Goal: Task Accomplishment & Management: Manage account settings

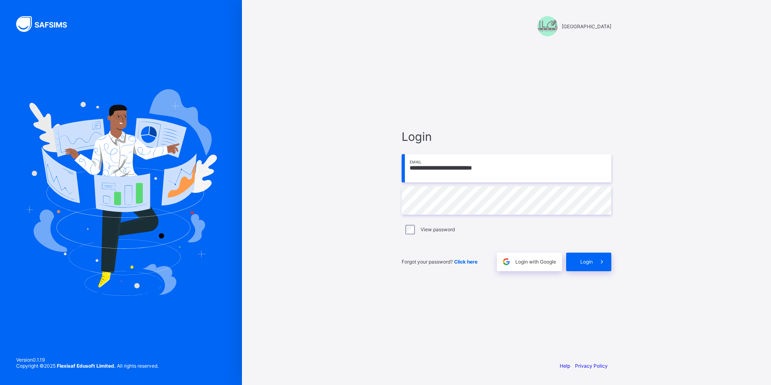
drag, startPoint x: 413, startPoint y: 167, endPoint x: 426, endPoint y: 169, distance: 13.4
click at [413, 167] on input "**********" at bounding box center [507, 168] width 210 height 28
type input "**********"
click at [593, 262] on span at bounding box center [602, 262] width 19 height 19
click at [433, 173] on input "email" at bounding box center [507, 168] width 210 height 28
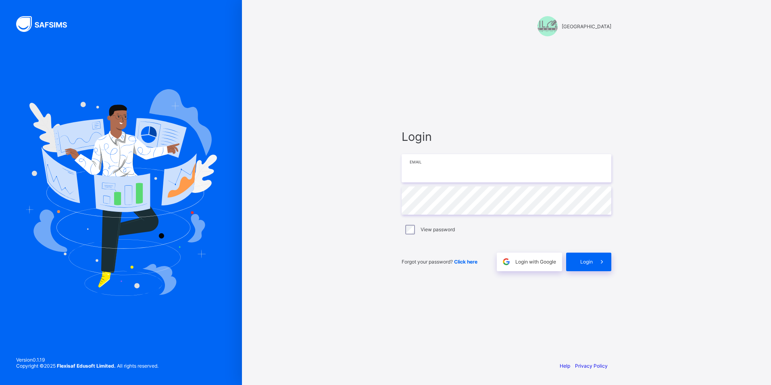
type input "**********"
click at [599, 254] on span at bounding box center [602, 262] width 19 height 19
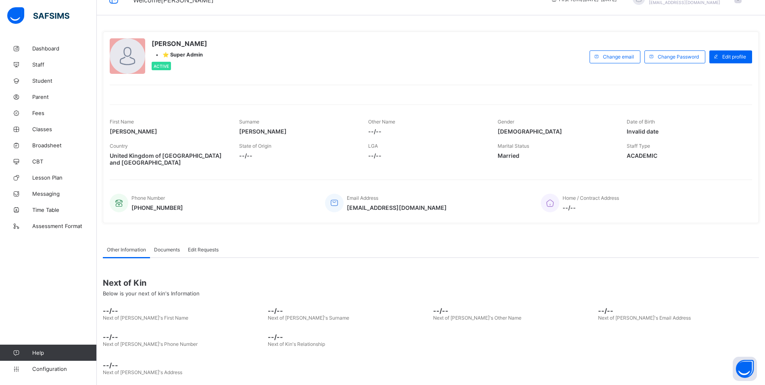
scroll to position [25, 0]
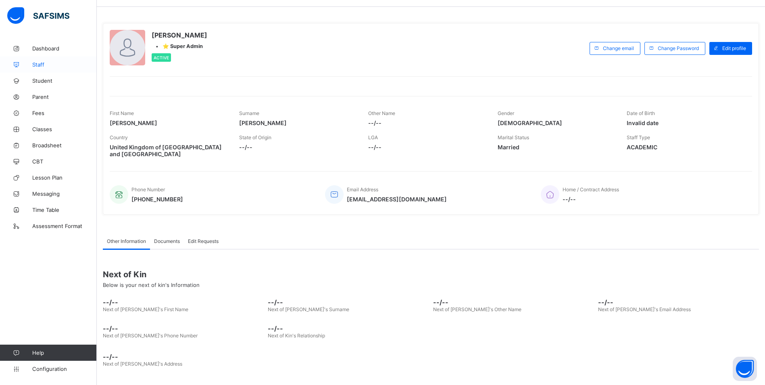
click at [49, 67] on span "Staff" at bounding box center [64, 64] width 65 height 6
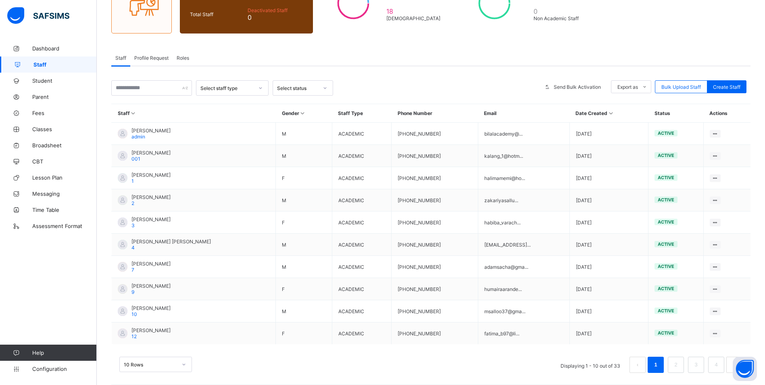
scroll to position [104, 0]
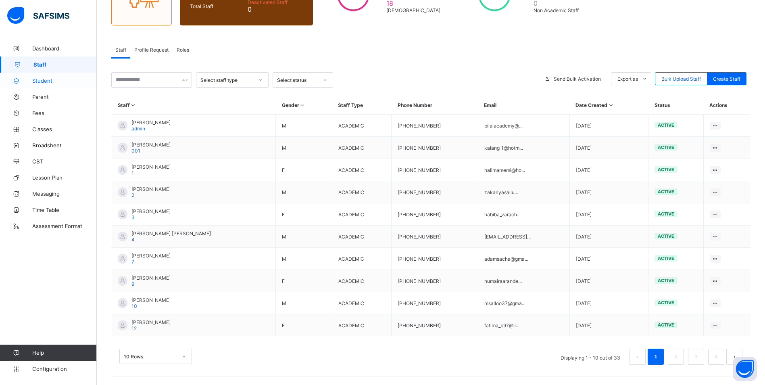
click at [58, 83] on span "Student" at bounding box center [64, 80] width 65 height 6
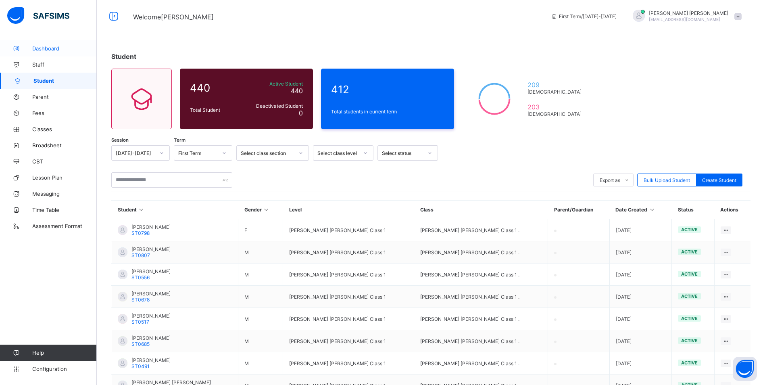
click at [52, 47] on span "Dashboard" at bounding box center [64, 48] width 65 height 6
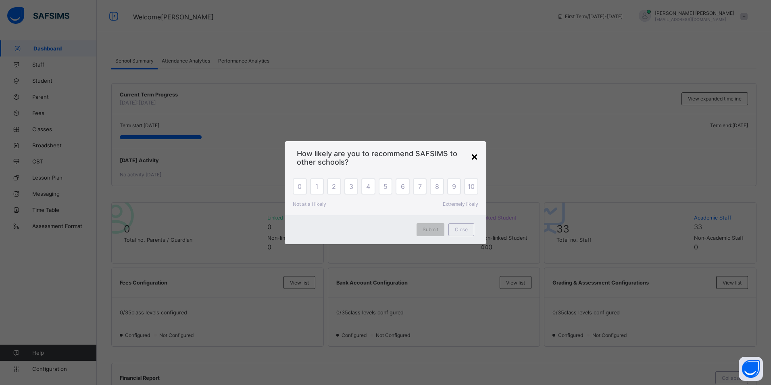
click at [474, 159] on div "×" at bounding box center [475, 156] width 8 height 14
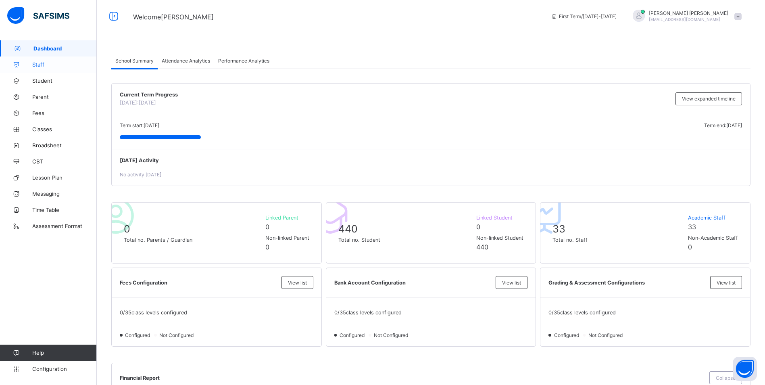
click at [36, 63] on span "Staff" at bounding box center [64, 64] width 65 height 6
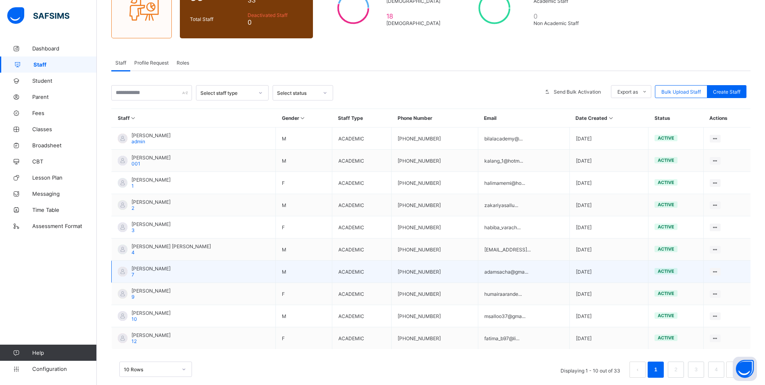
scroll to position [104, 0]
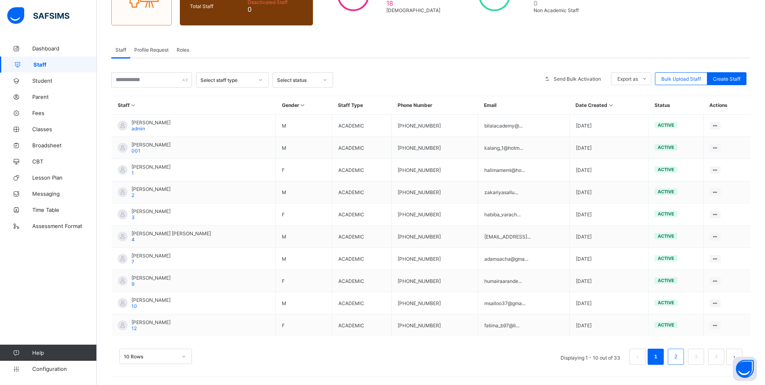
click at [680, 359] on link "2" at bounding box center [676, 356] width 8 height 10
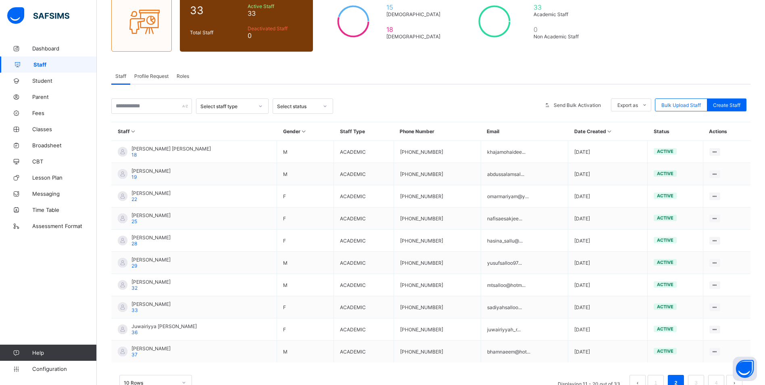
scroll to position [81, 0]
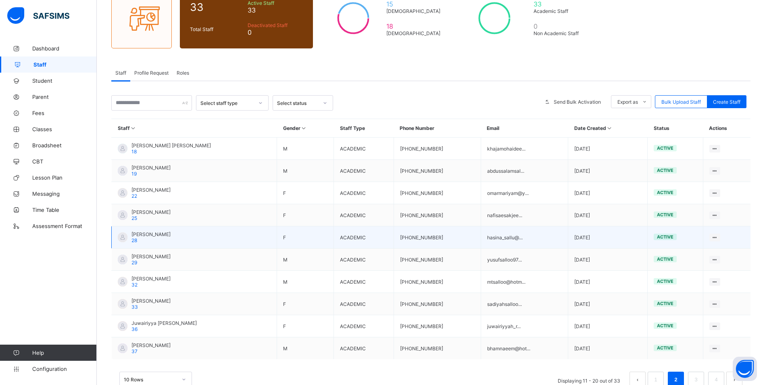
click at [136, 232] on span "Haseena Sallu" at bounding box center [151, 234] width 39 height 6
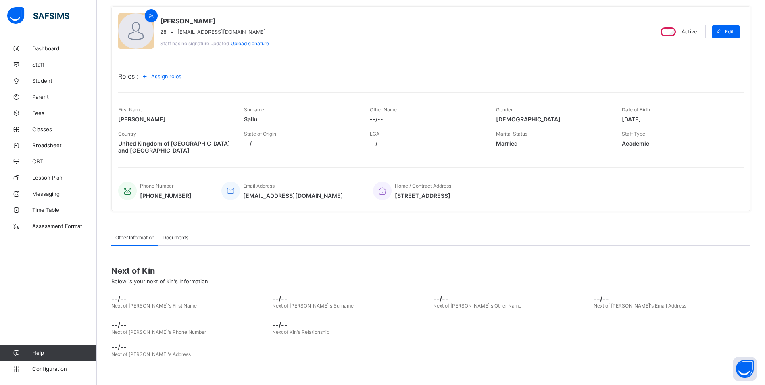
scroll to position [67, 0]
click at [172, 236] on span "Documents" at bounding box center [176, 237] width 26 height 6
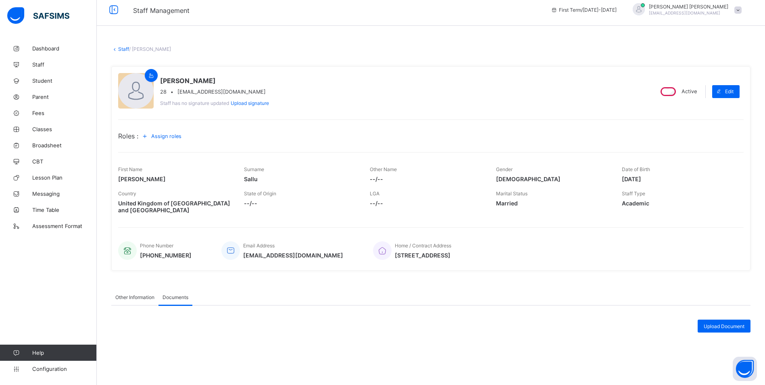
scroll to position [0, 0]
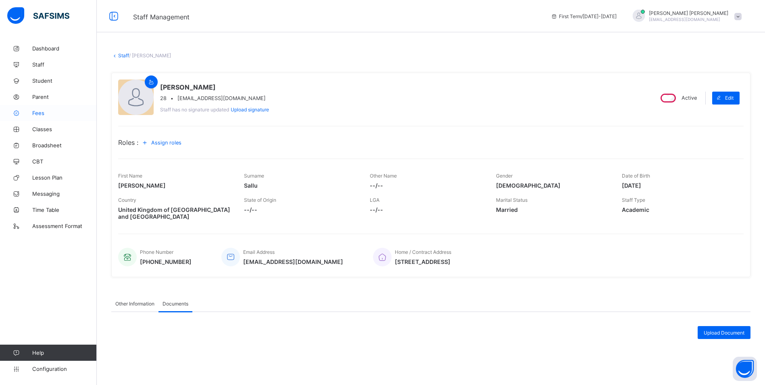
click at [46, 113] on span "Fees" at bounding box center [64, 113] width 65 height 6
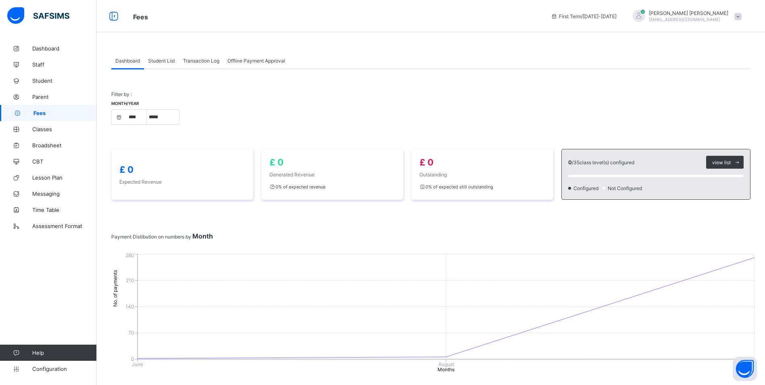
click at [160, 61] on span "Student List" at bounding box center [161, 61] width 27 height 6
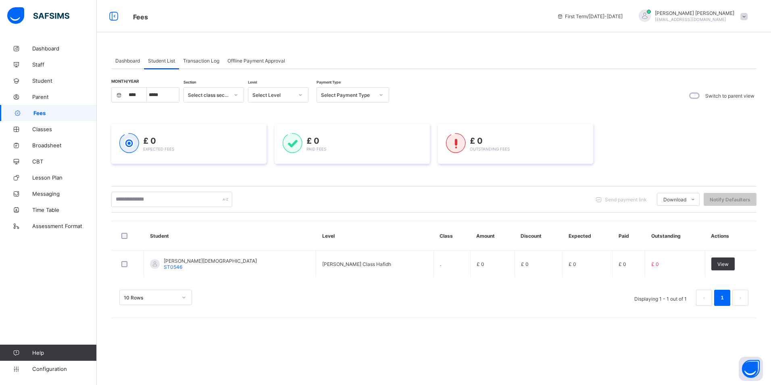
click at [201, 61] on span "Transaction Log" at bounding box center [201, 61] width 36 height 6
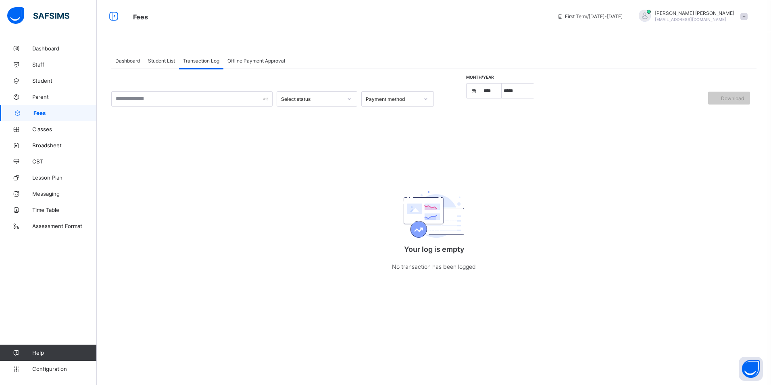
click at [173, 62] on span "Student List" at bounding box center [161, 61] width 27 height 6
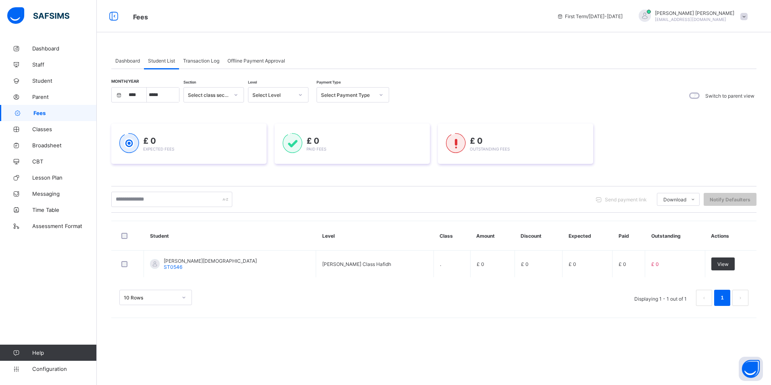
select select "****"
select select "*"
click at [190, 60] on span "Transaction Log" at bounding box center [201, 61] width 36 height 6
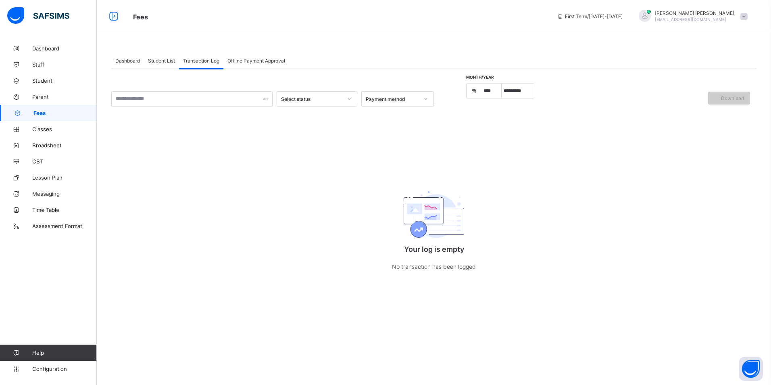
click at [126, 64] on div "Dashboard" at bounding box center [127, 60] width 33 height 16
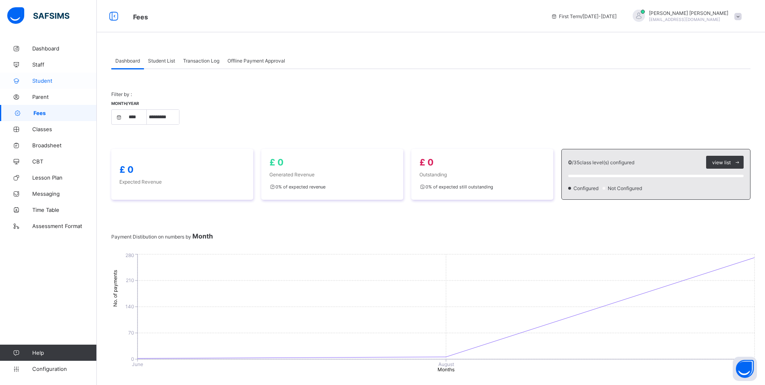
click at [46, 80] on span "Student" at bounding box center [64, 80] width 65 height 6
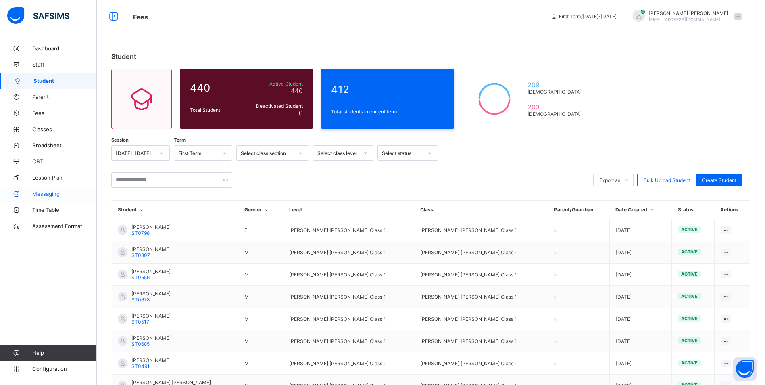
click at [56, 192] on span "Messaging" at bounding box center [64, 193] width 65 height 6
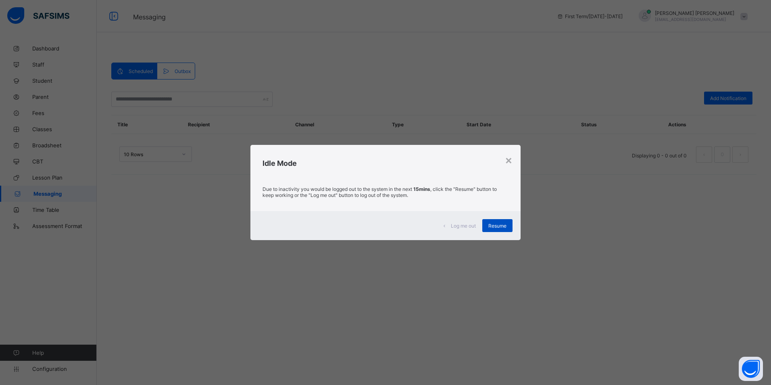
click at [507, 225] on div "Resume" at bounding box center [497, 225] width 30 height 13
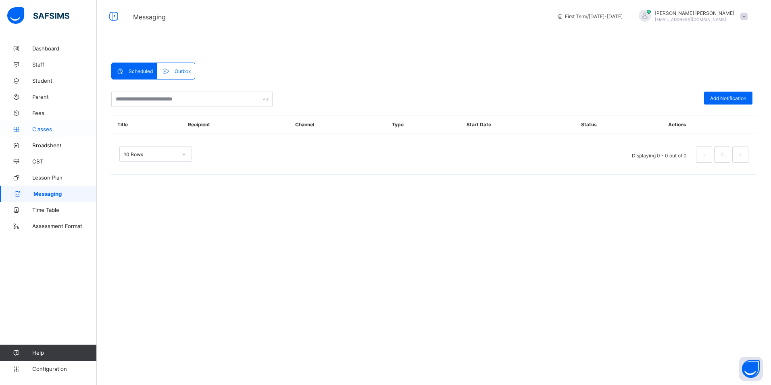
click at [55, 132] on span "Classes" at bounding box center [64, 129] width 65 height 6
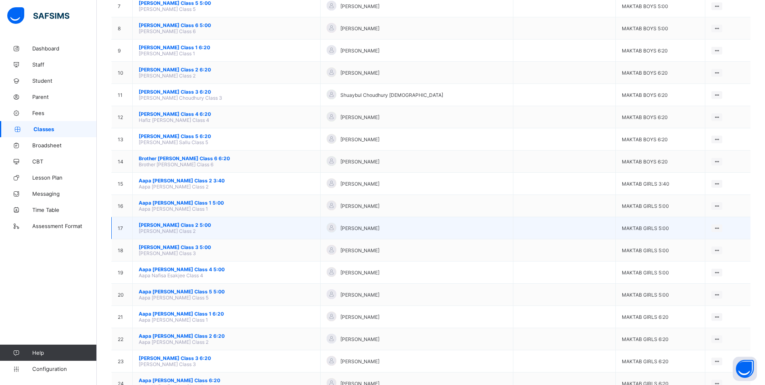
scroll to position [242, 0]
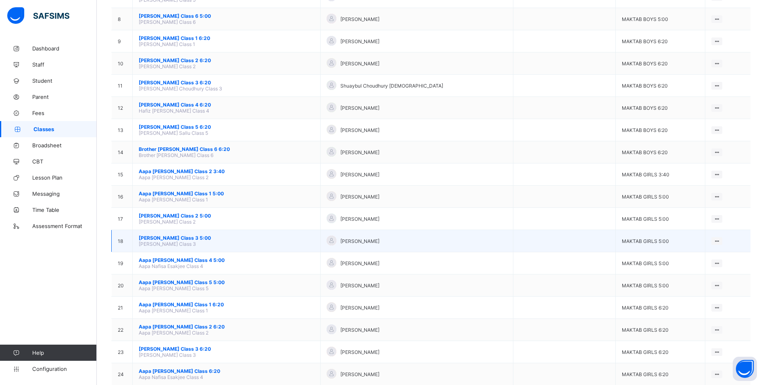
click at [173, 237] on span "Aapa Habiba Varachia Class 3 5:00" at bounding box center [226, 238] width 175 height 6
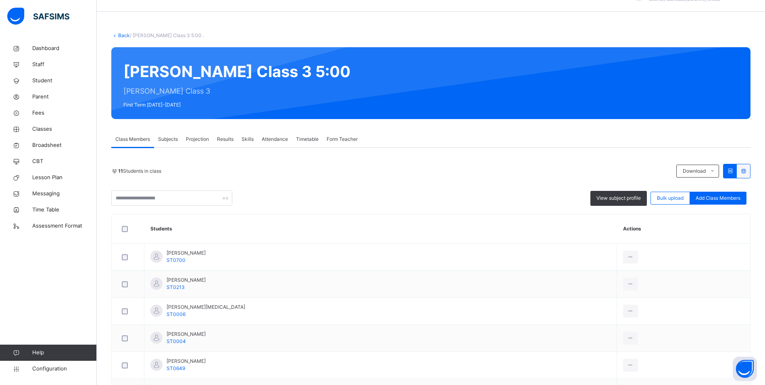
scroll to position [40, 0]
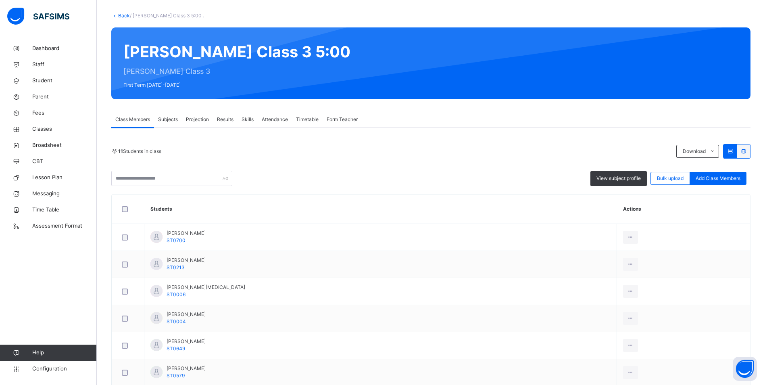
click at [270, 120] on span "Attendance" at bounding box center [275, 119] width 26 height 7
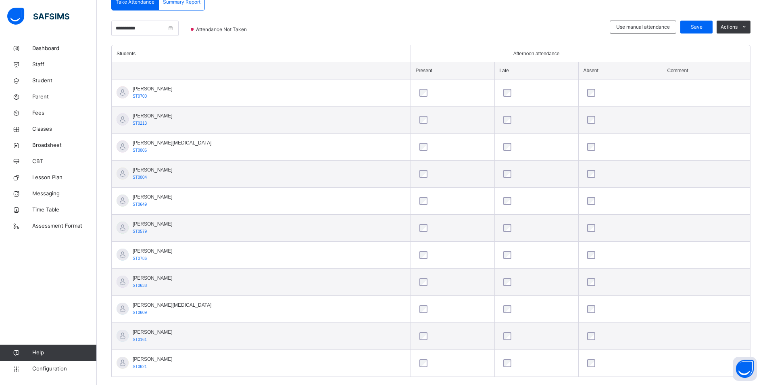
scroll to position [201, 0]
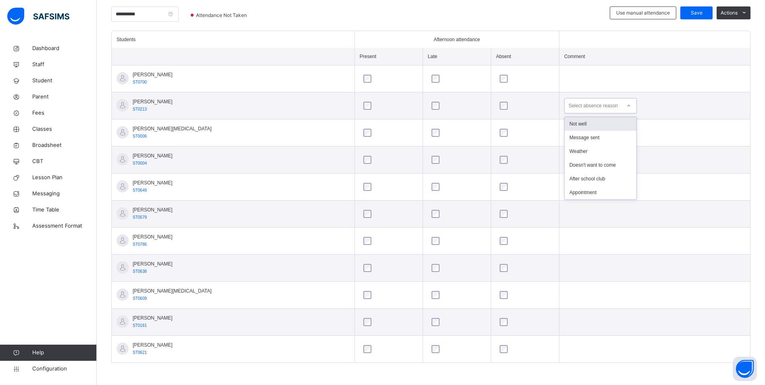
click at [626, 104] on icon at bounding box center [628, 106] width 5 height 8
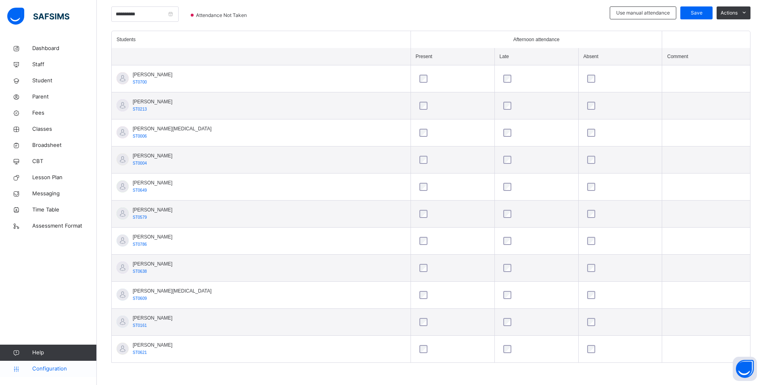
click at [55, 365] on span "Configuration" at bounding box center [64, 369] width 64 height 8
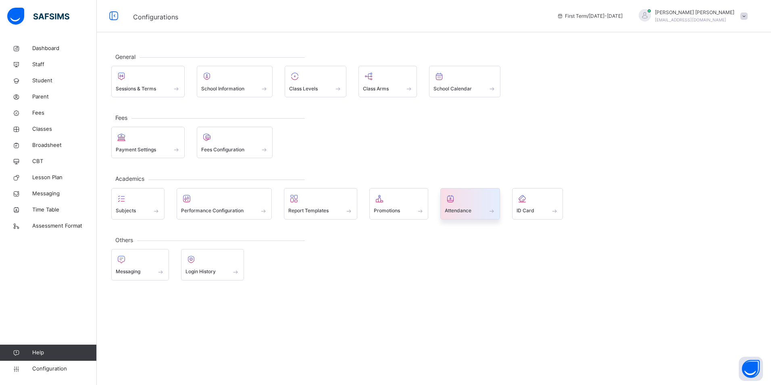
click at [481, 211] on div "Attendance" at bounding box center [470, 211] width 51 height 8
